Goal: Task Accomplishment & Management: Manage account settings

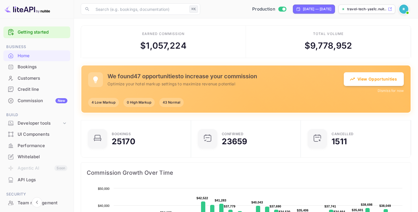
click at [403, 7] on img at bounding box center [403, 9] width 9 height 9
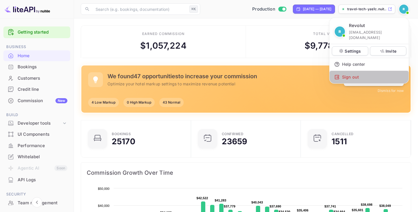
click at [355, 73] on div "Sign out" at bounding box center [369, 77] width 79 height 13
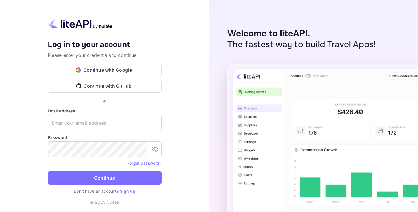
type input "[EMAIL_ADDRESS][DOMAIN_NAME]"
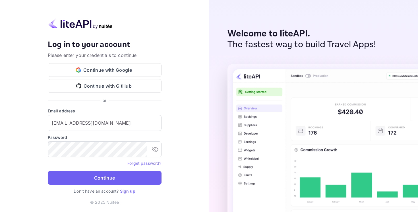
click at [114, 177] on button "Continue" at bounding box center [105, 178] width 114 height 14
